Goal: Find specific page/section: Find specific page/section

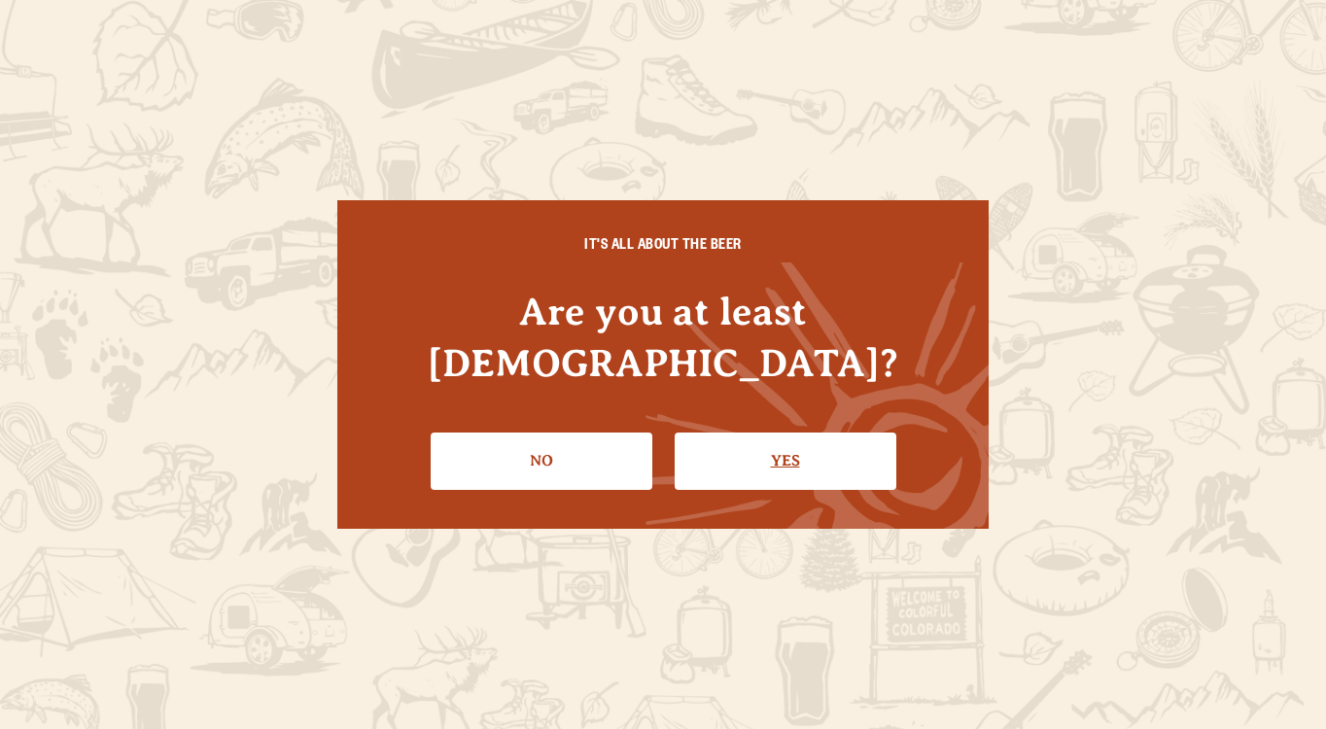
click at [749, 437] on link "Yes" at bounding box center [786, 461] width 222 height 56
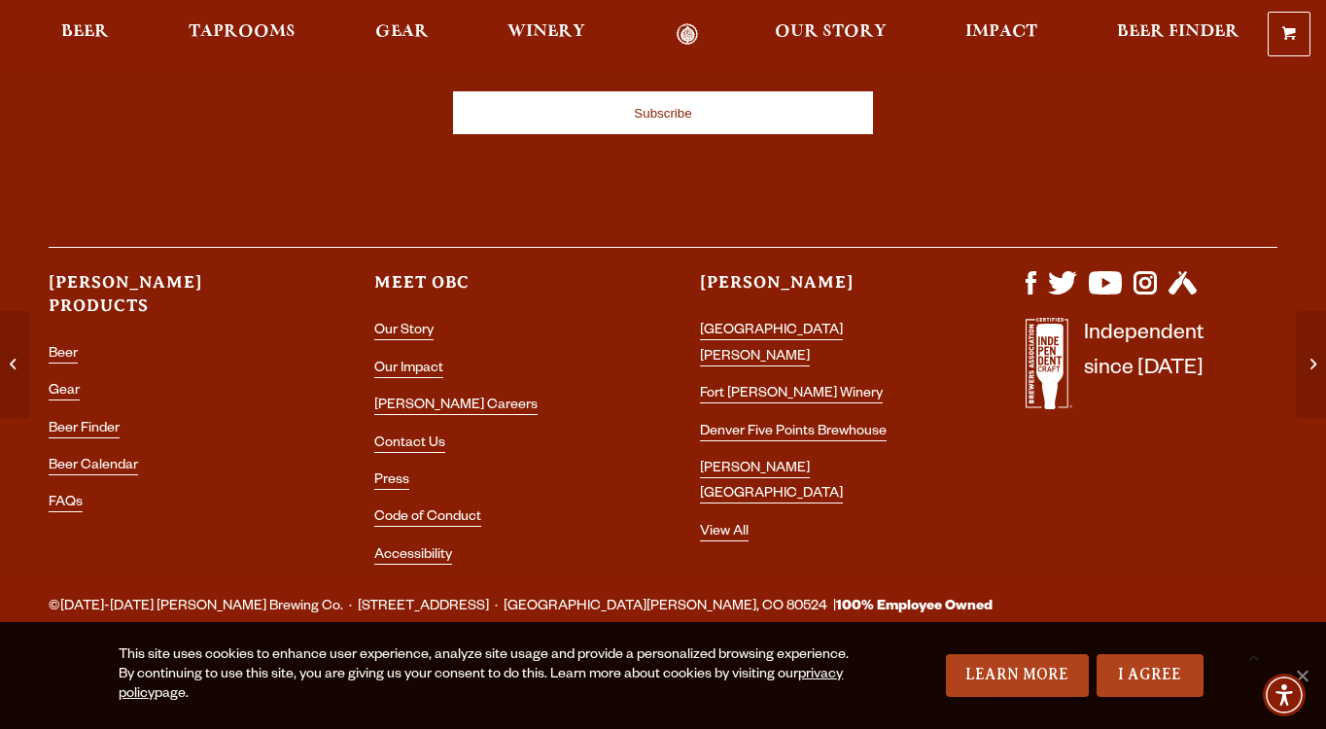
scroll to position [2800, 0]
click at [109, 459] on link "Beer Calendar" at bounding box center [93, 467] width 89 height 17
click at [752, 457] on li "[PERSON_NAME] [GEOGRAPHIC_DATA]" at bounding box center [826, 483] width 252 height 52
click at [752, 462] on link "[PERSON_NAME] [GEOGRAPHIC_DATA]" at bounding box center [771, 483] width 143 height 43
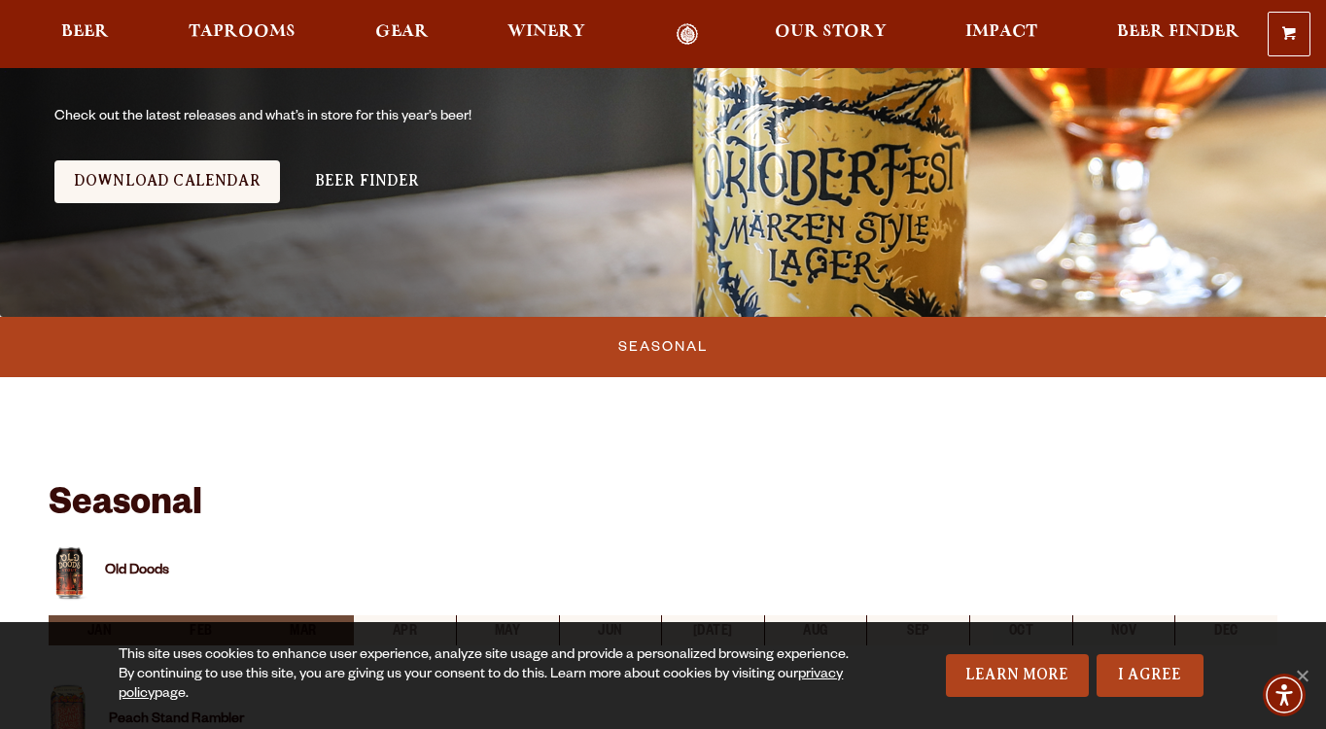
scroll to position [337, 0]
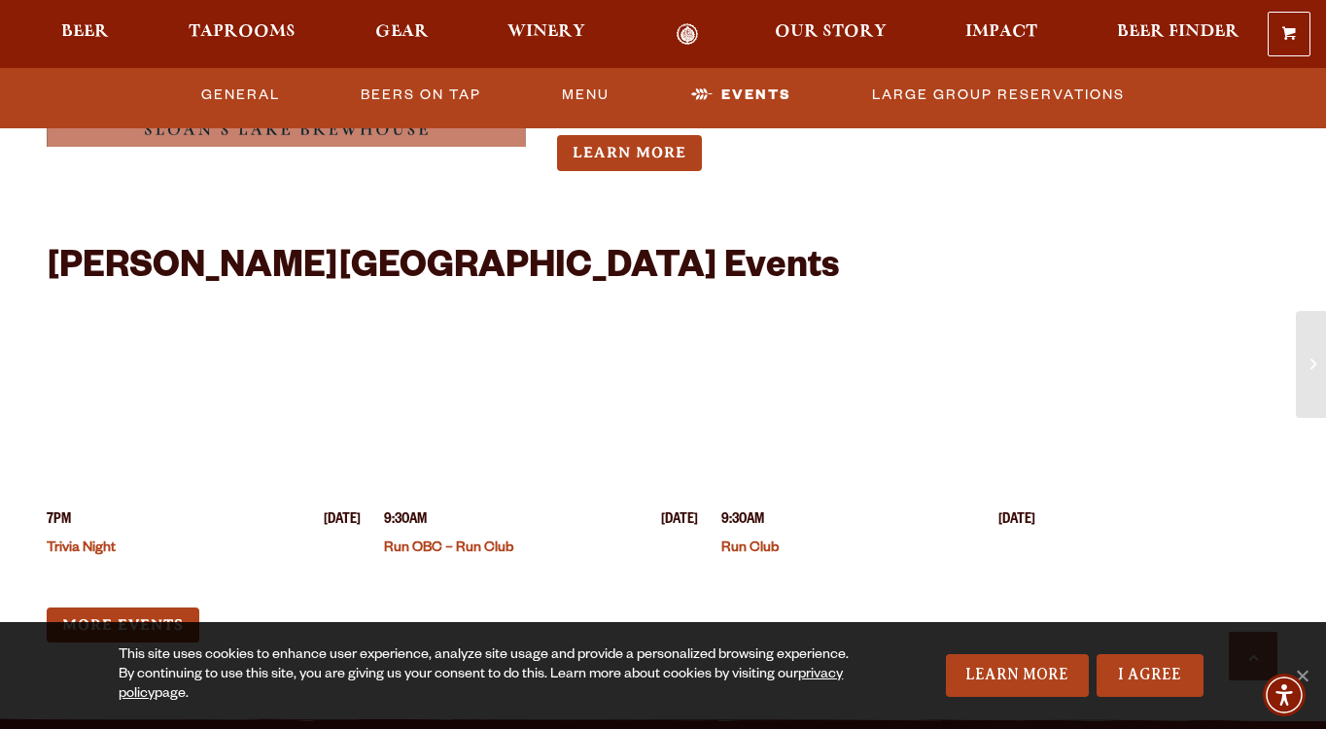
scroll to position [4777, 0]
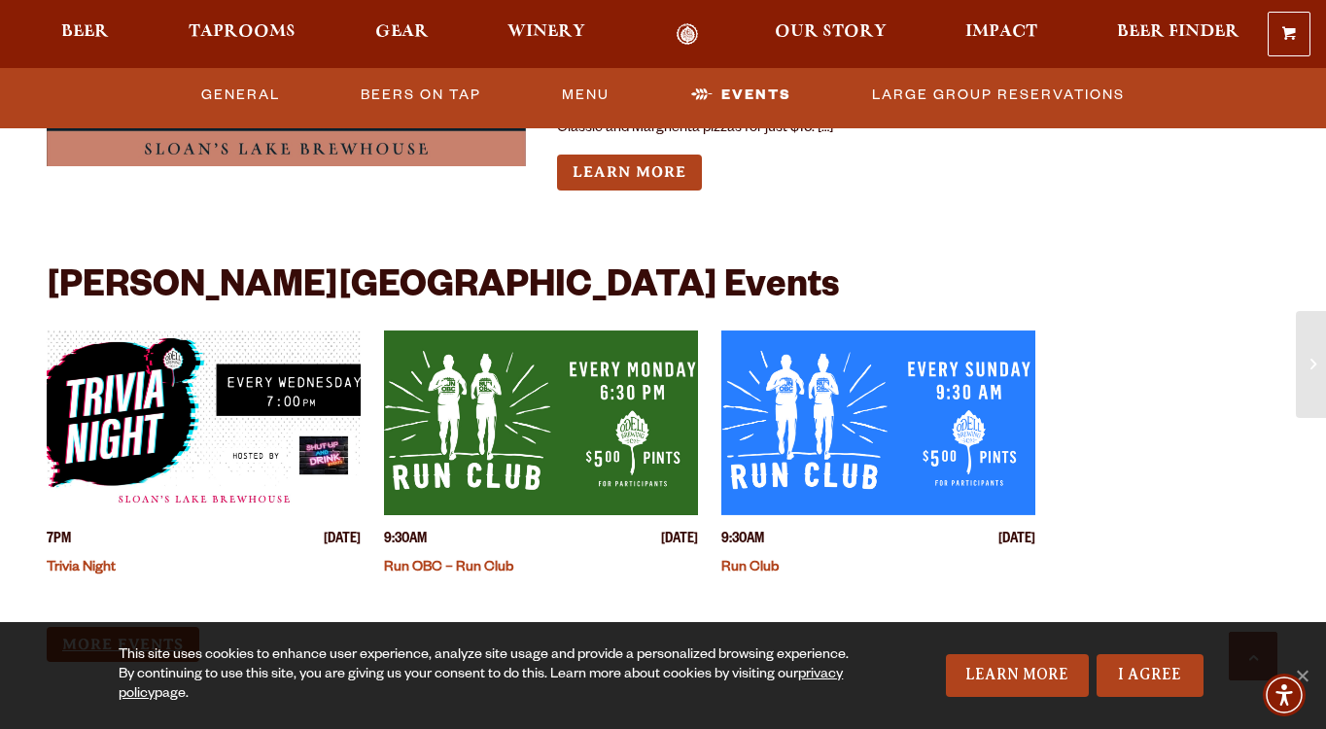
click at [136, 627] on link "More Events" at bounding box center [123, 645] width 153 height 36
